Goal: Navigation & Orientation: Find specific page/section

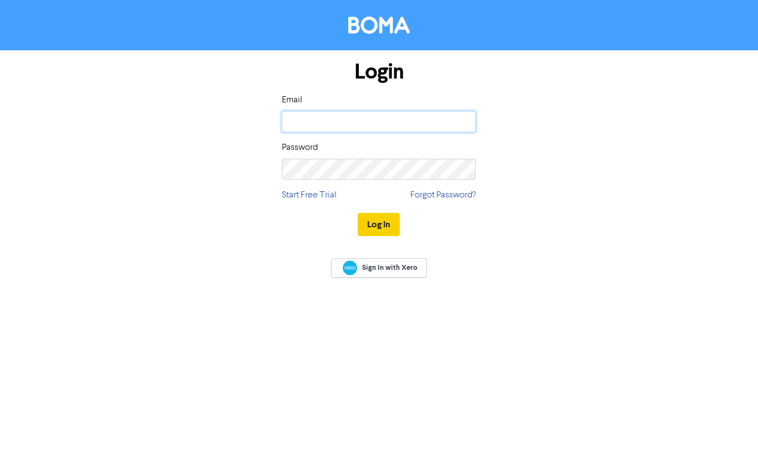
type input "[PERSON_NAME][EMAIL_ADDRESS][DOMAIN_NAME]"
click at [381, 228] on button "Log In" at bounding box center [379, 224] width 42 height 23
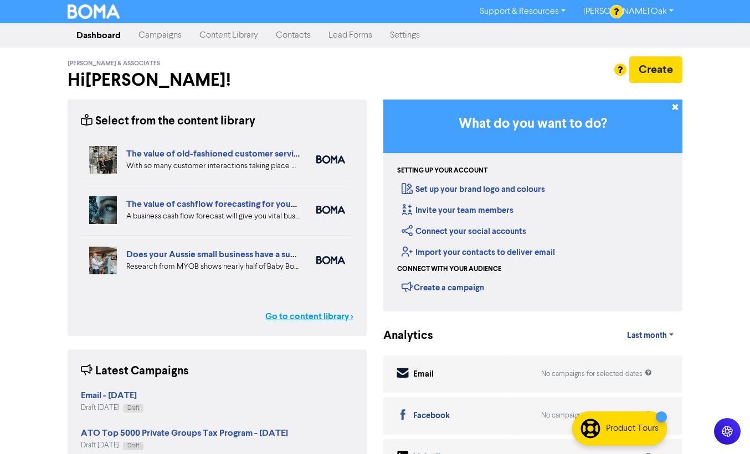
click at [299, 317] on link "Go to content library >" at bounding box center [309, 316] width 88 height 13
